Goal: Task Accomplishment & Management: Manage account settings

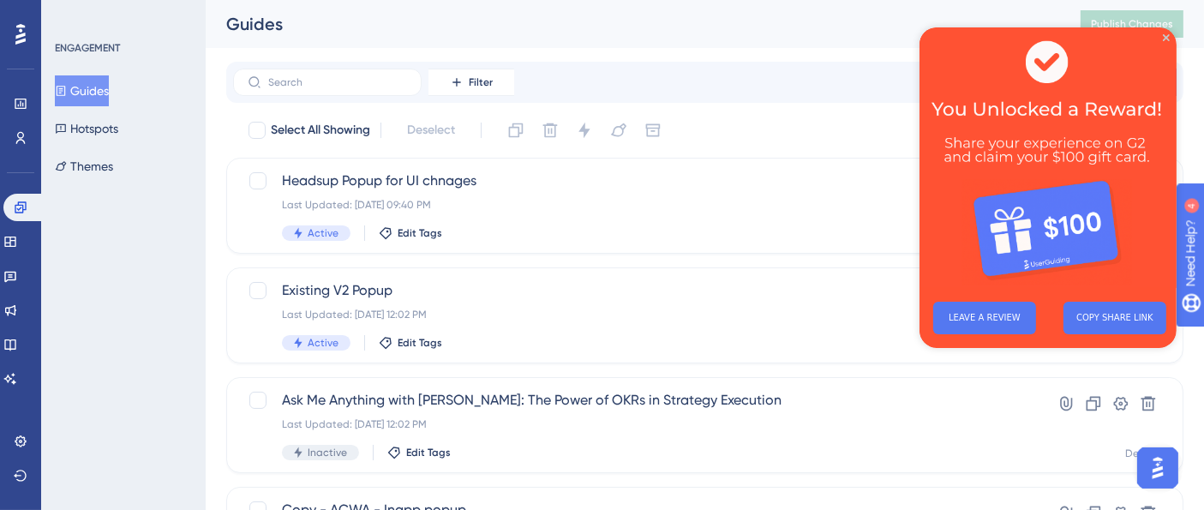
click at [1168, 42] on img at bounding box center [1047, 157] width 257 height 261
click at [1164, 39] on icon "Close Preview" at bounding box center [1165, 37] width 7 height 7
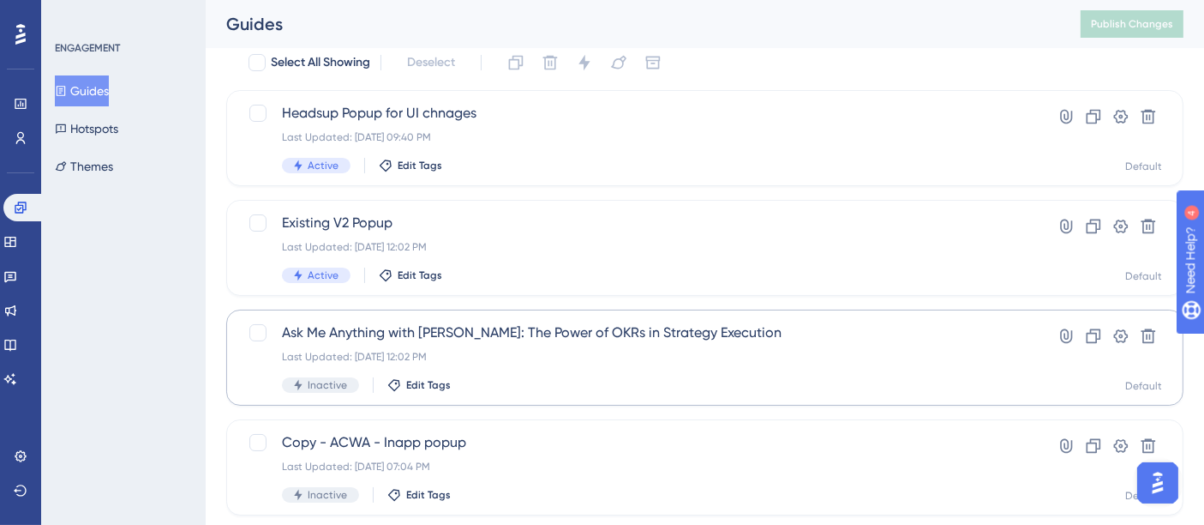
scroll to position [95, 0]
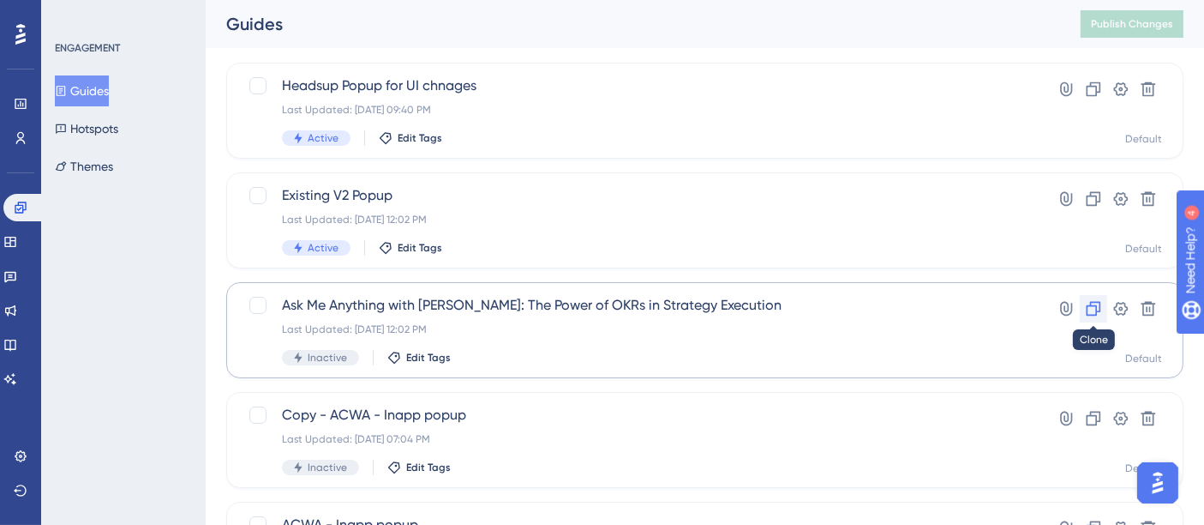
click at [1086, 307] on icon at bounding box center [1093, 308] width 17 height 17
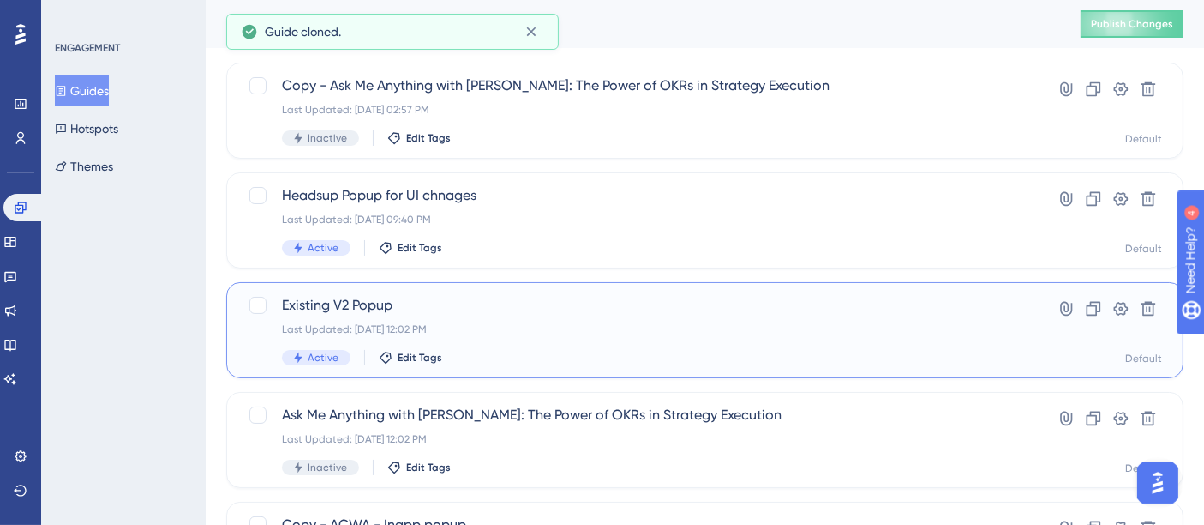
click at [436, 315] on div "Existing V2 Popup Last Updated: Aug 26 2025, 12:02 PM Active Edit Tags" at bounding box center [636, 330] width 709 height 70
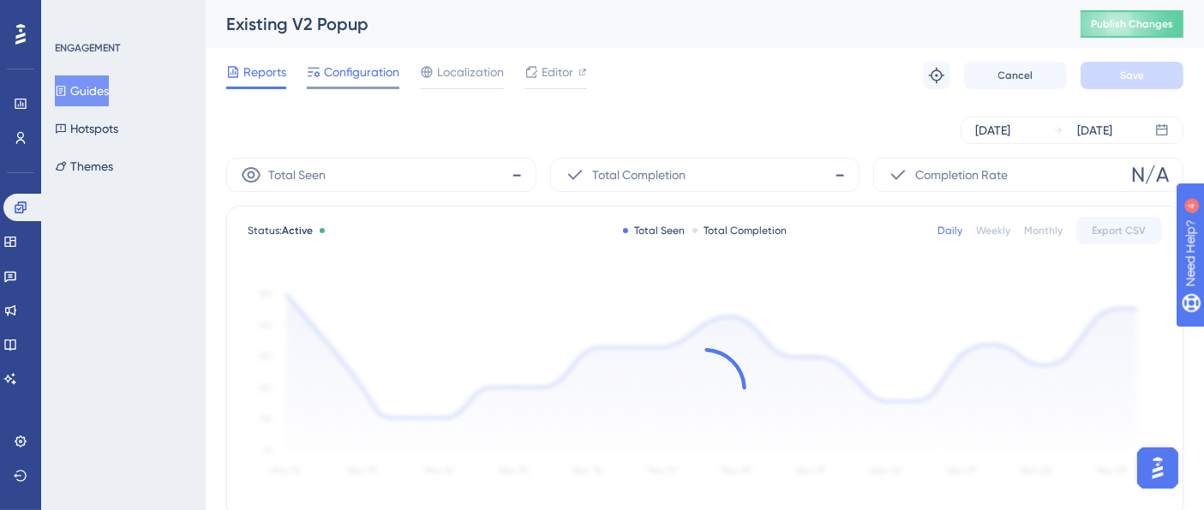
click at [360, 69] on span "Configuration" at bounding box center [361, 72] width 75 height 21
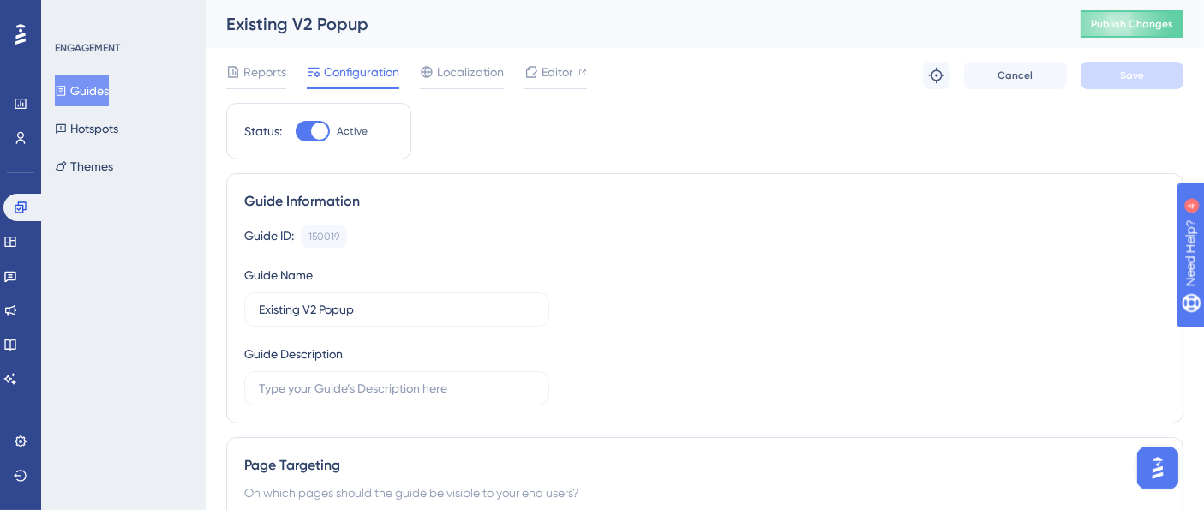
click at [313, 129] on div at bounding box center [319, 131] width 17 height 17
click at [296, 131] on input "Active" at bounding box center [295, 131] width 1 height 1
checkbox input "false"
click at [1119, 72] on button "Save" at bounding box center [1132, 75] width 103 height 27
click at [1149, 25] on span "Publish Changes" at bounding box center [1132, 24] width 82 height 14
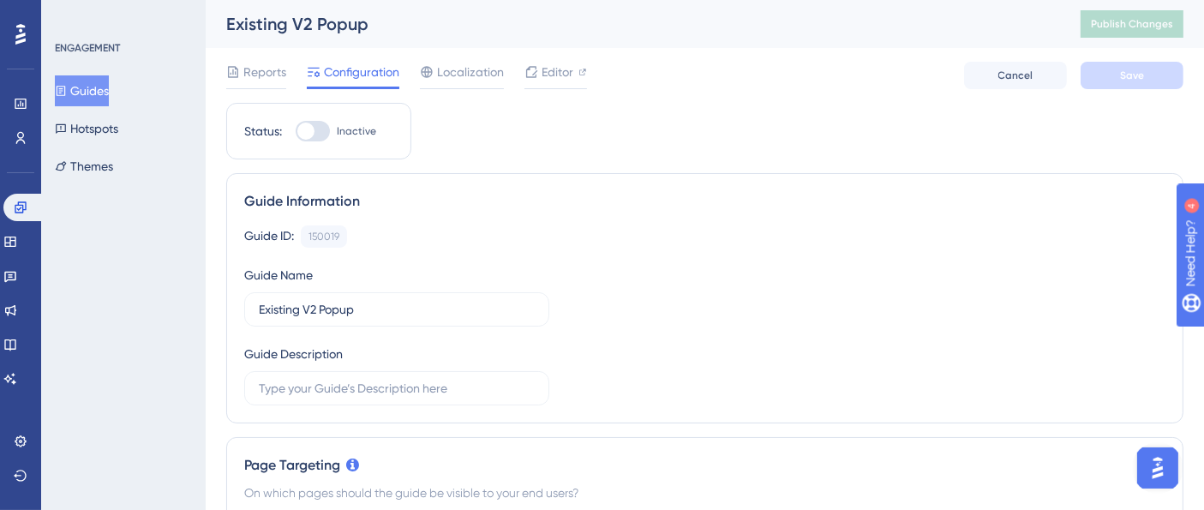
click at [109, 95] on button "Guides" at bounding box center [82, 90] width 54 height 31
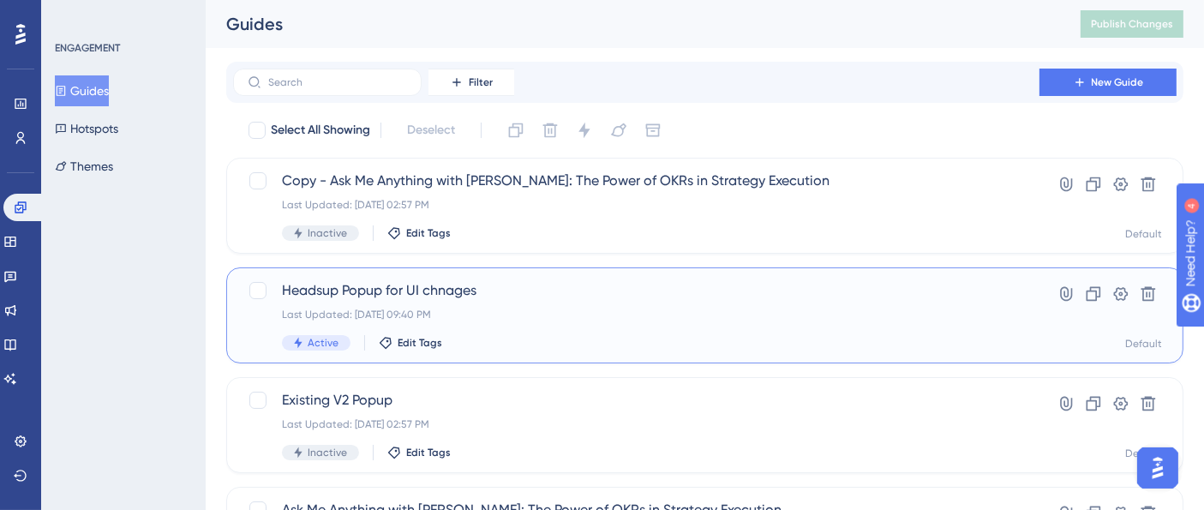
click at [532, 278] on div "Headsup Popup for UI chnages Last Updated: Aug 29 2025, 09:40 PM Active Edit Ta…" at bounding box center [705, 315] width 958 height 96
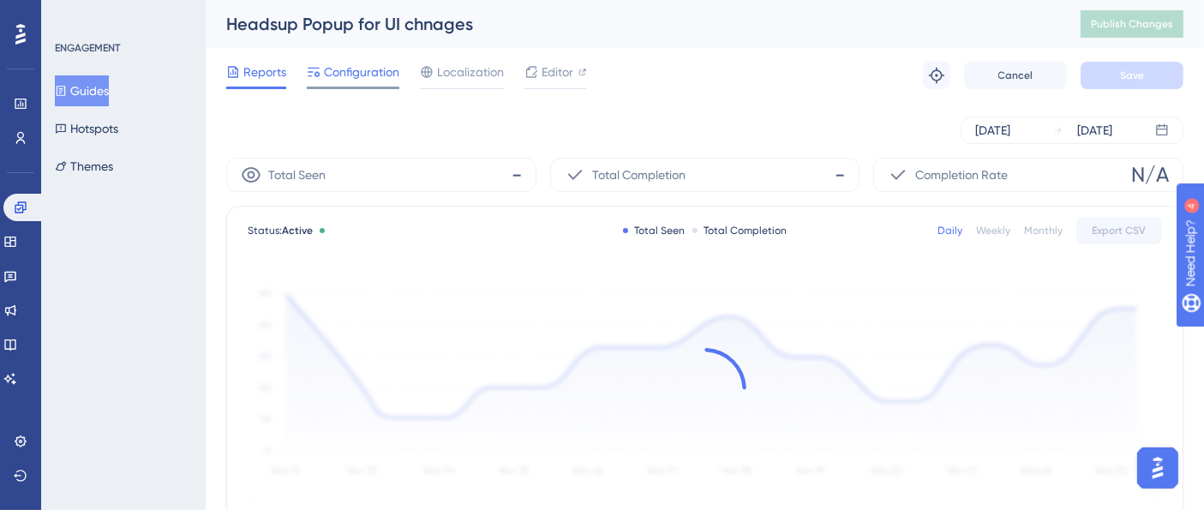
click at [345, 66] on span "Configuration" at bounding box center [361, 72] width 75 height 21
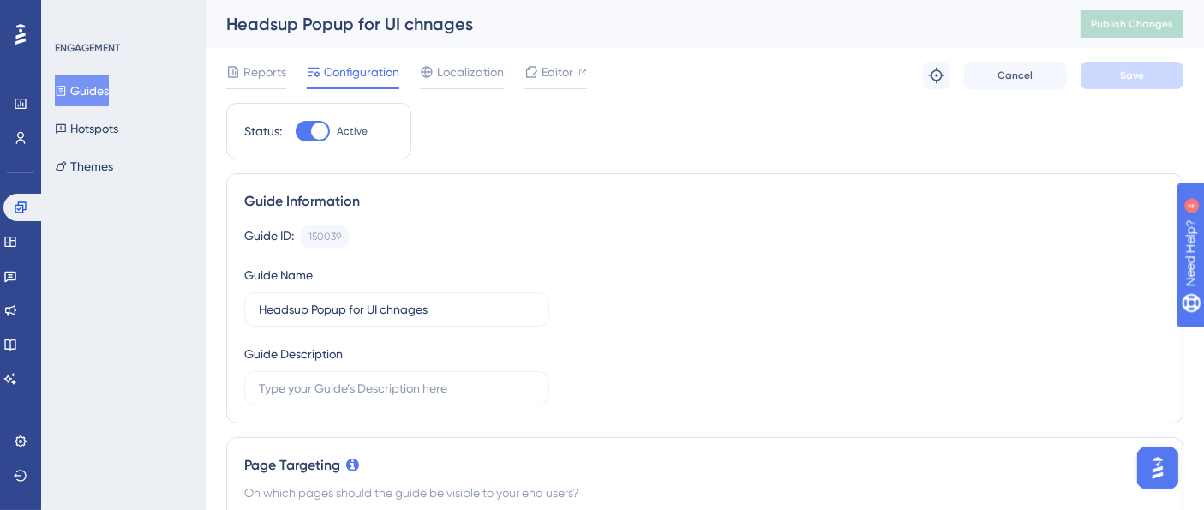
click at [304, 127] on div at bounding box center [313, 131] width 34 height 21
click at [296, 131] on input "Active" at bounding box center [295, 131] width 1 height 1
checkbox input "false"
click at [1174, 74] on button "Save" at bounding box center [1132, 75] width 103 height 27
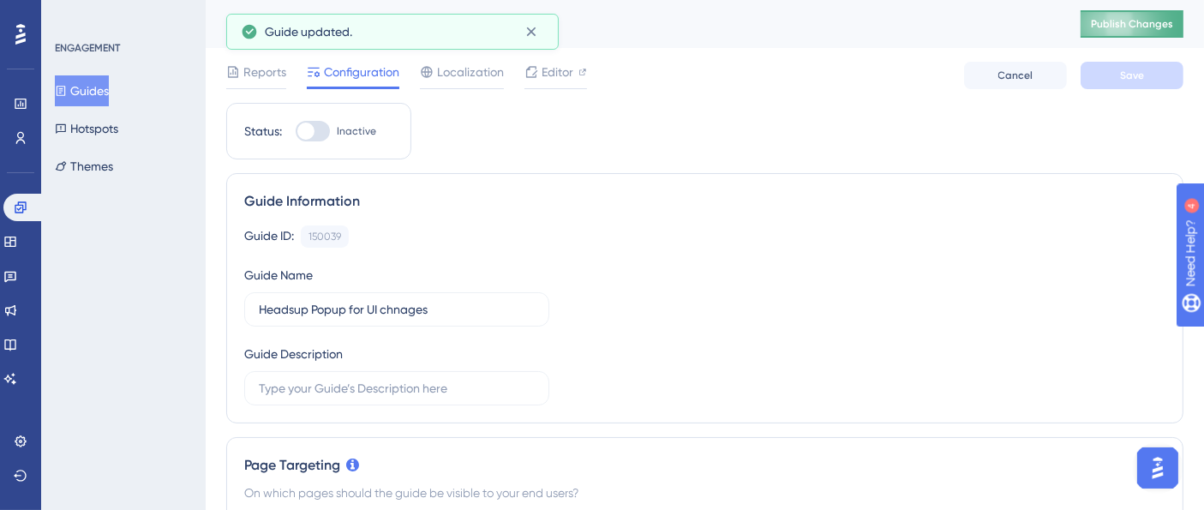
click at [1163, 22] on span "Publish Changes" at bounding box center [1132, 24] width 82 height 14
click at [109, 84] on button "Guides" at bounding box center [82, 90] width 54 height 31
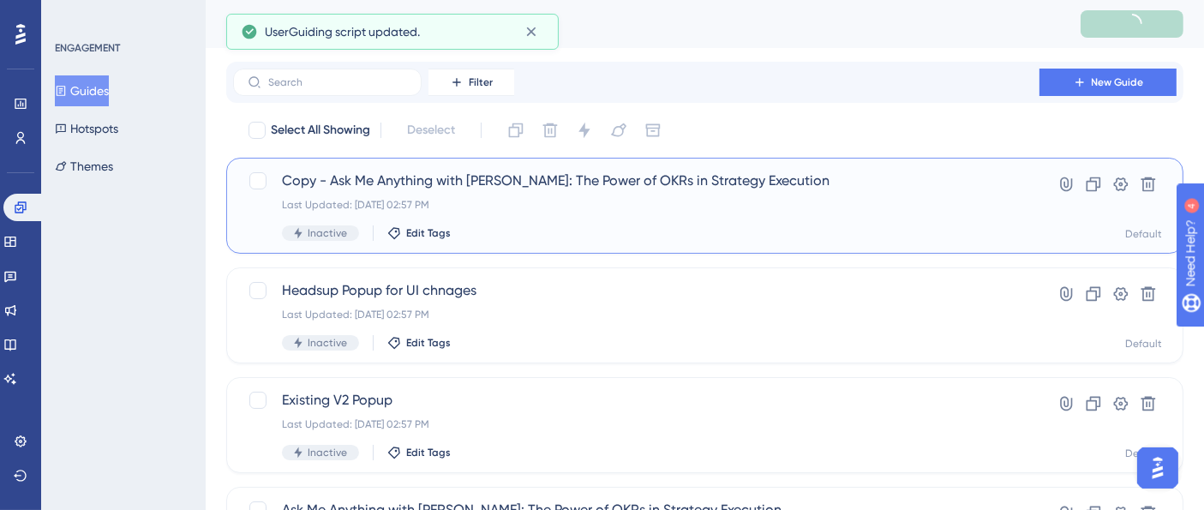
click at [524, 182] on span "Copy - Ask Me Anything with Ben: The Power of OKRs in Strategy Execution" at bounding box center [636, 181] width 709 height 21
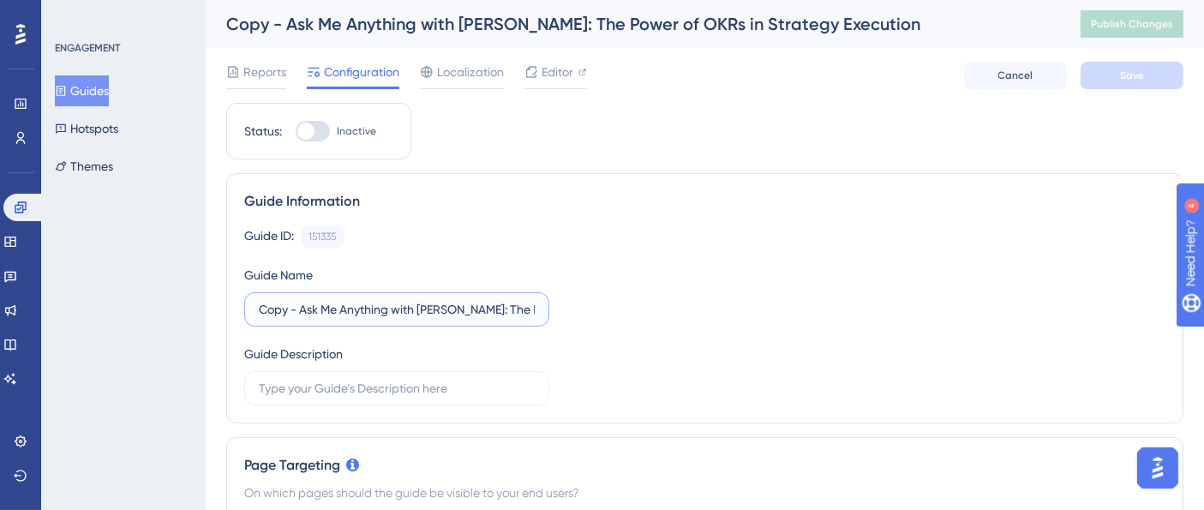
click at [376, 307] on input "Copy - Ask Me Anything with Ben: The Power of OKRs in Strategy Execution" at bounding box center [397, 309] width 276 height 19
paste input "Strategic Goals to Daily Wins – Enerkem CIO’s Perspective: The OKR–Task–Perform…"
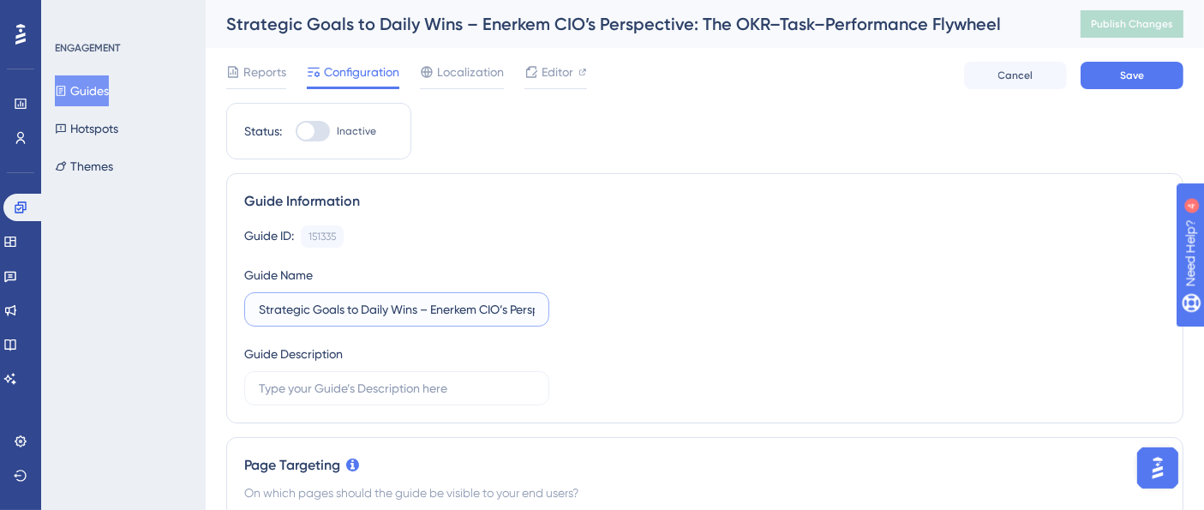
scroll to position [0, 256]
type input "Strategic Goals to Daily Wins – Enerkem CIO’s Perspective: The OKR–Task–Perform…"
click at [635, 301] on div "Guide ID: 151335 Copy Guide Name Strategic Goals to Daily Wins – Enerkem CIO’s …" at bounding box center [705, 315] width 922 height 180
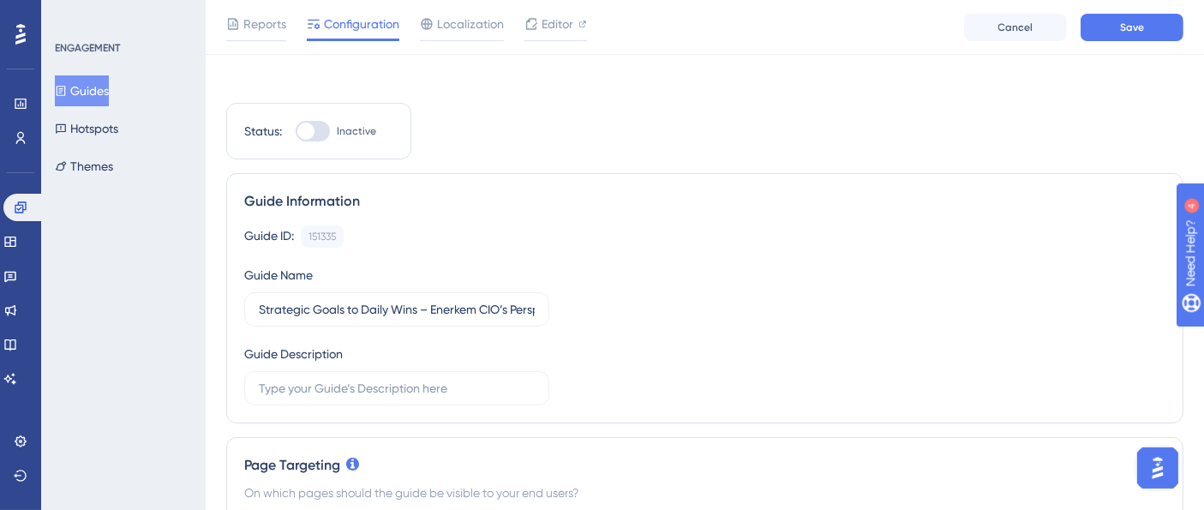
scroll to position [0, 0]
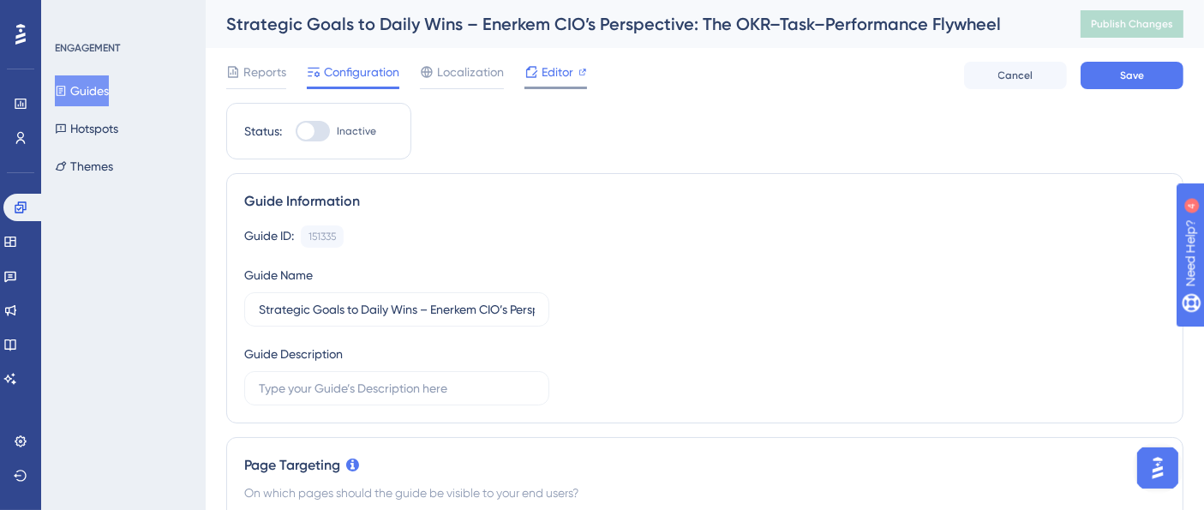
click at [562, 69] on span "Editor" at bounding box center [558, 72] width 32 height 21
click at [567, 72] on span "Editor" at bounding box center [558, 72] width 32 height 21
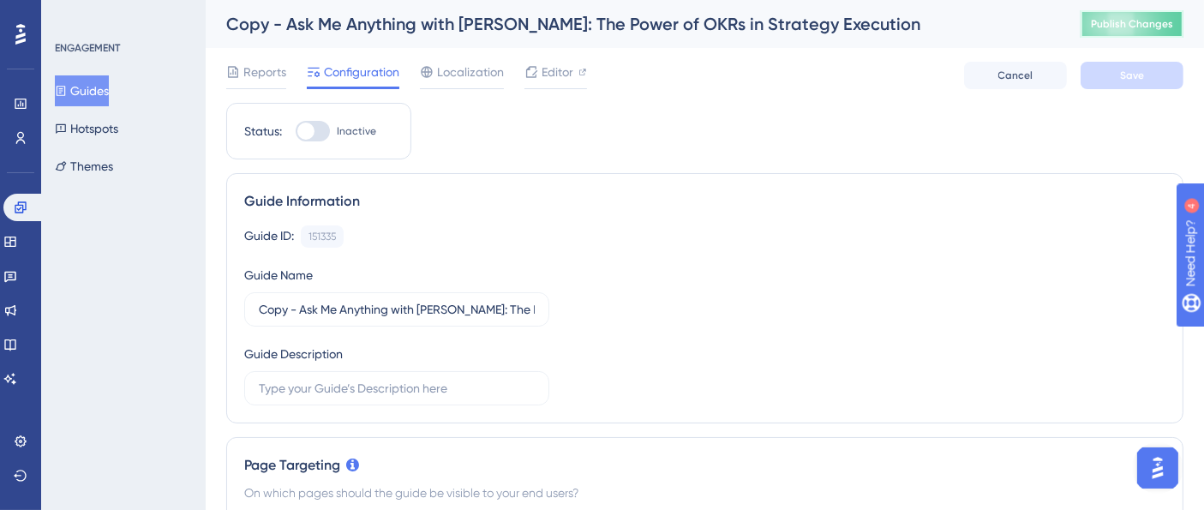
click at [1145, 19] on span "Publish Changes" at bounding box center [1132, 24] width 82 height 14
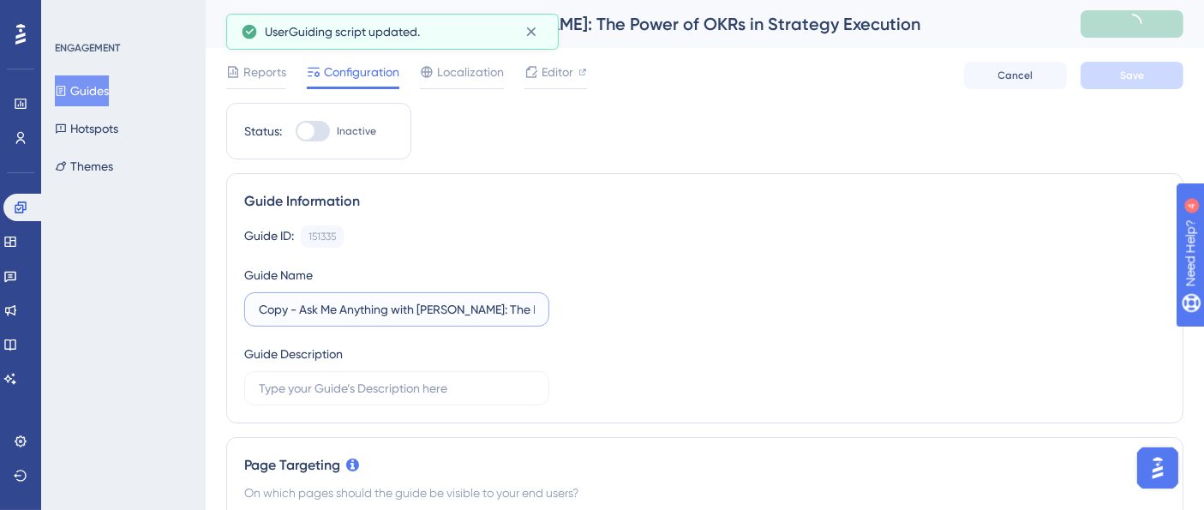
click at [349, 309] on input "Copy - Ask Me Anything with Ben: The Power of OKRs in Strategy Execution" at bounding box center [397, 309] width 276 height 19
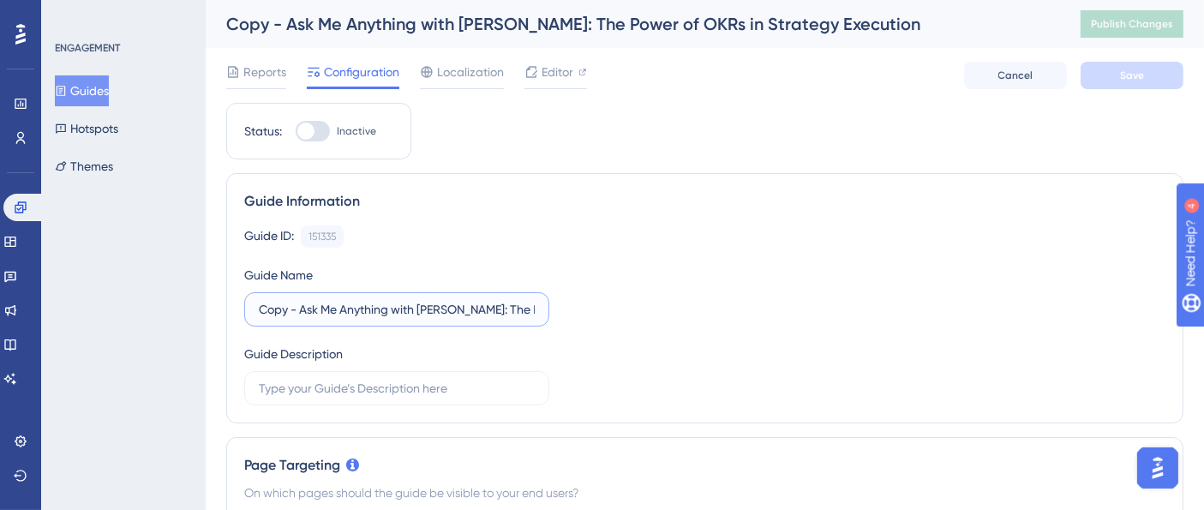
paste input "Strategic Goals to Daily Wins – Enerkem CIO’s Perspective: The OKR–Task–Perform…"
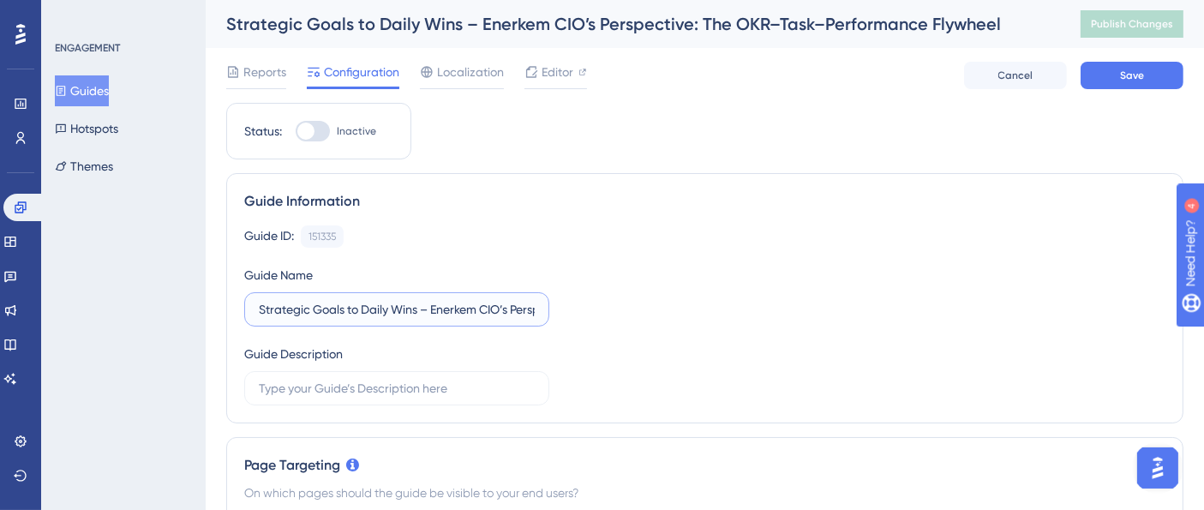
scroll to position [0, 256]
type input "Strategic Goals to Daily Wins – Enerkem CIO’s Perspective: The OKR–Task–Perform…"
click at [537, 204] on div "Guide Information" at bounding box center [705, 201] width 922 height 21
click at [1138, 69] on span "Save" at bounding box center [1132, 76] width 24 height 14
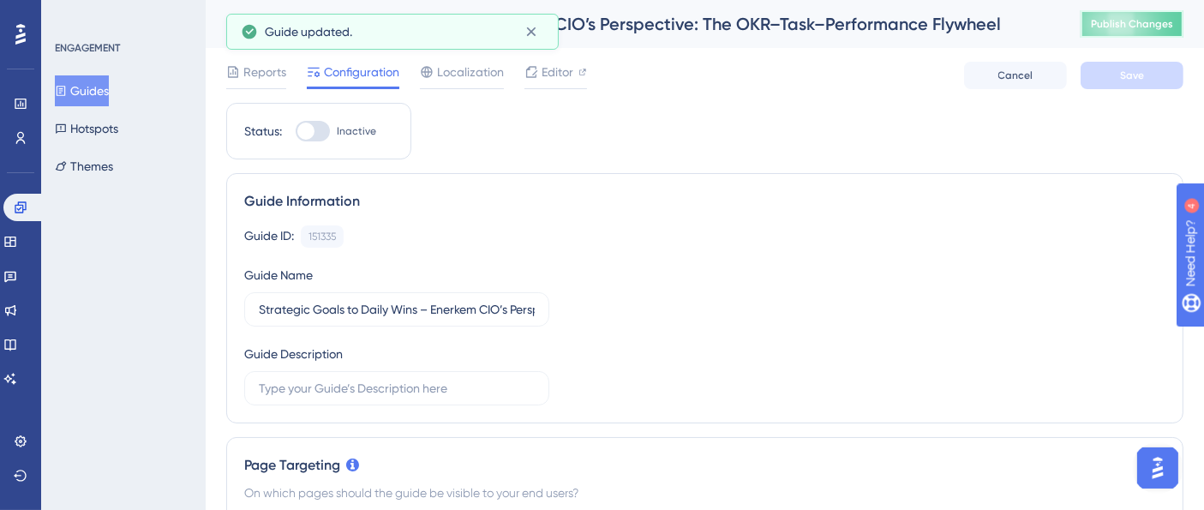
click at [1152, 15] on button "Publish Changes" at bounding box center [1132, 23] width 103 height 27
